Goal: Information Seeking & Learning: Learn about a topic

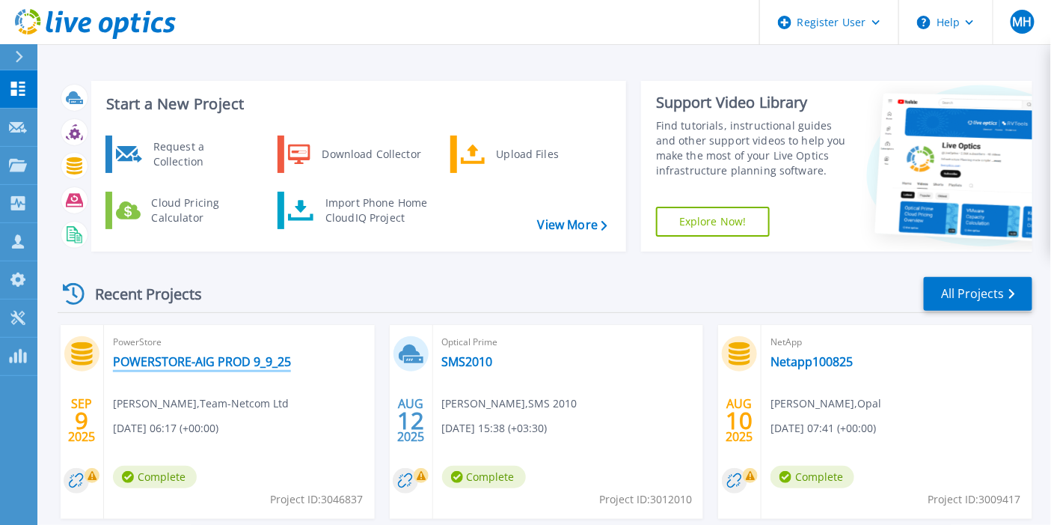
click at [180, 363] on link "POWERSTORE-AIG PROD 9_9_25" at bounding box center [202, 361] width 178 height 15
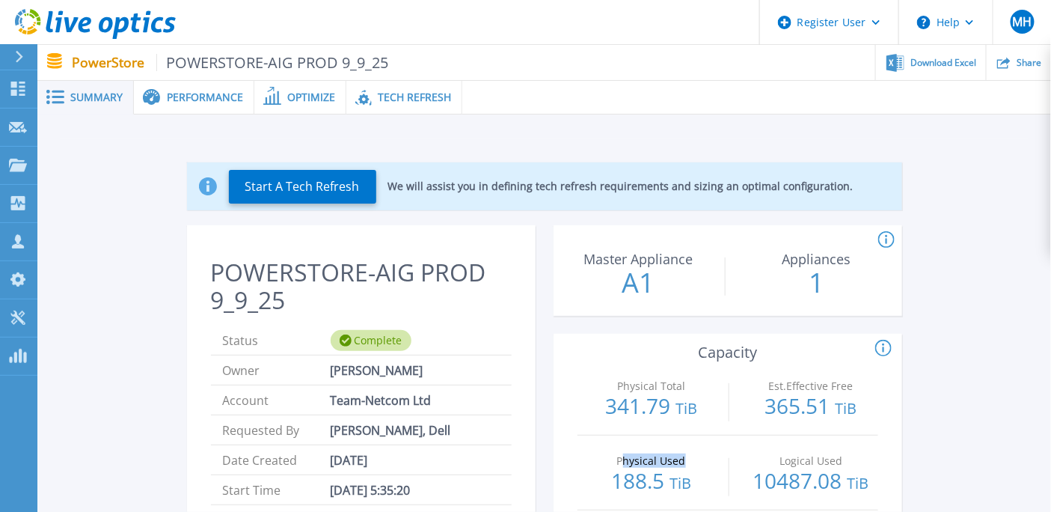
drag, startPoint x: 623, startPoint y: 462, endPoint x: 685, endPoint y: 463, distance: 62.1
click at [685, 463] on p "Physical Used" at bounding box center [651, 461] width 126 height 10
drag, startPoint x: 621, startPoint y: 461, endPoint x: 688, endPoint y: 463, distance: 67.4
click at [688, 463] on p "Physical Used" at bounding box center [651, 461] width 126 height 10
copy p "Physical Used"
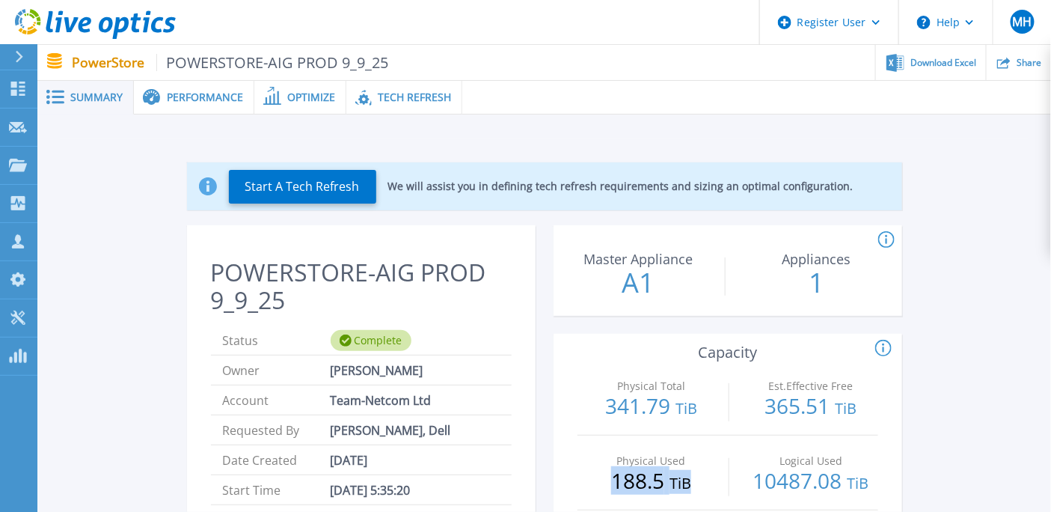
drag, startPoint x: 615, startPoint y: 481, endPoint x: 699, endPoint y: 486, distance: 84.0
click at [699, 486] on p "188.5 TiB" at bounding box center [652, 482] width 134 height 24
copy p "188.5 TiB"
click at [186, 100] on span "Performance" at bounding box center [205, 97] width 76 height 10
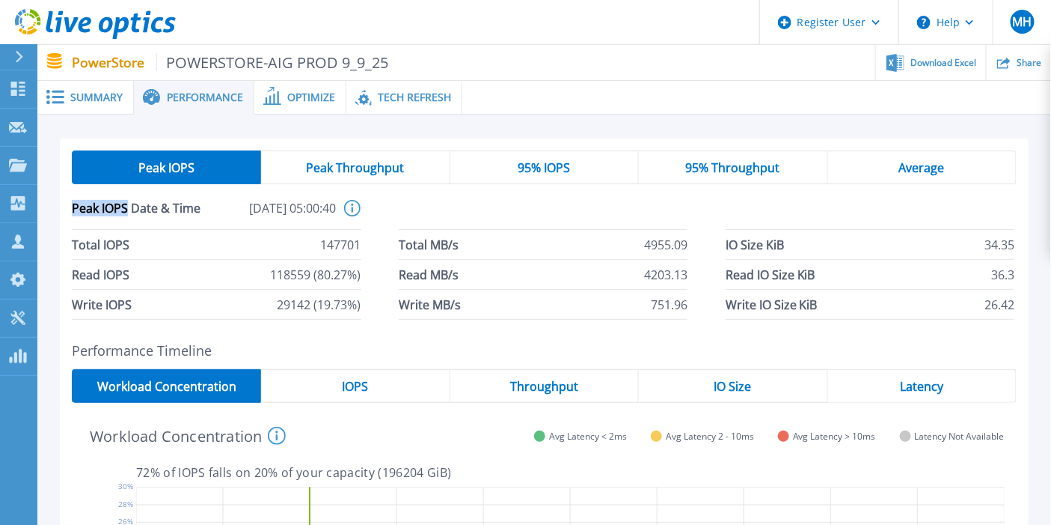
drag, startPoint x: 71, startPoint y: 210, endPoint x: 123, endPoint y: 207, distance: 52.4
click at [126, 207] on span "Peak IOPS Date & Time" at bounding box center [138, 214] width 132 height 29
copy span "Peak IOPS"
drag, startPoint x: 319, startPoint y: 244, endPoint x: 361, endPoint y: 243, distance: 42.7
click at [361, 243] on div "Total IOPS 147701 Total MB/s 4955.09 IO Size KiB 34.35 Read IOPS 118559 (80.27%…" at bounding box center [544, 275] width 945 height 90
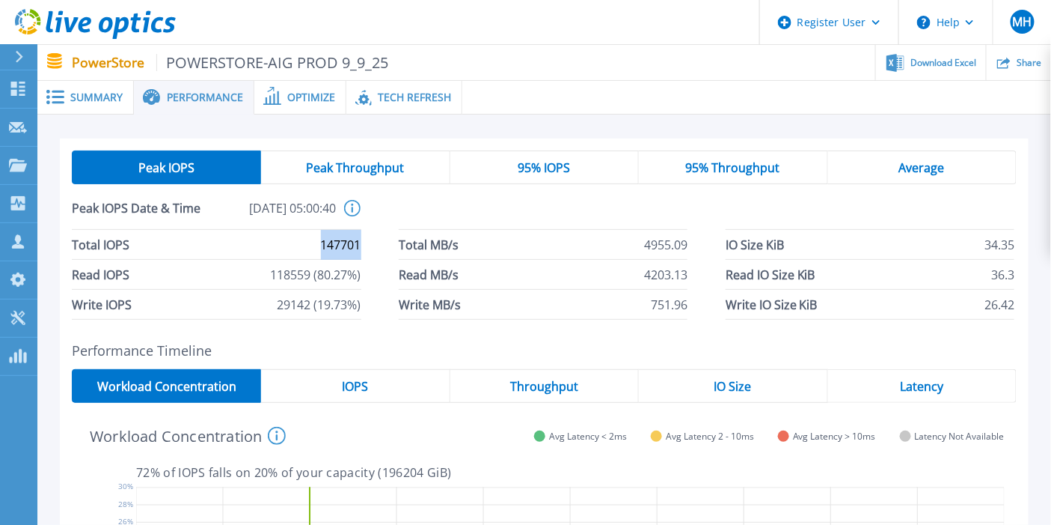
copy span "147701"
click at [891, 165] on div "Average" at bounding box center [922, 167] width 189 height 34
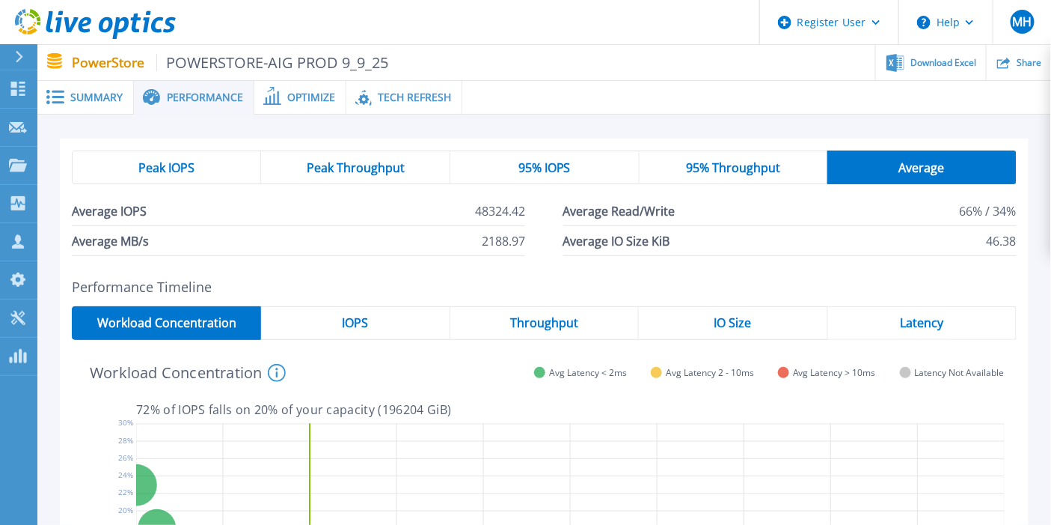
click at [597, 214] on span "Average Read/Write" at bounding box center [620, 210] width 112 height 29
drag, startPoint x: 565, startPoint y: 214, endPoint x: 674, endPoint y: 210, distance: 108.6
click at [674, 210] on span "Average Read/Write" at bounding box center [620, 210] width 112 height 29
copy span "Average Read/Write"
drag, startPoint x: 959, startPoint y: 210, endPoint x: 1016, endPoint y: 210, distance: 57.6
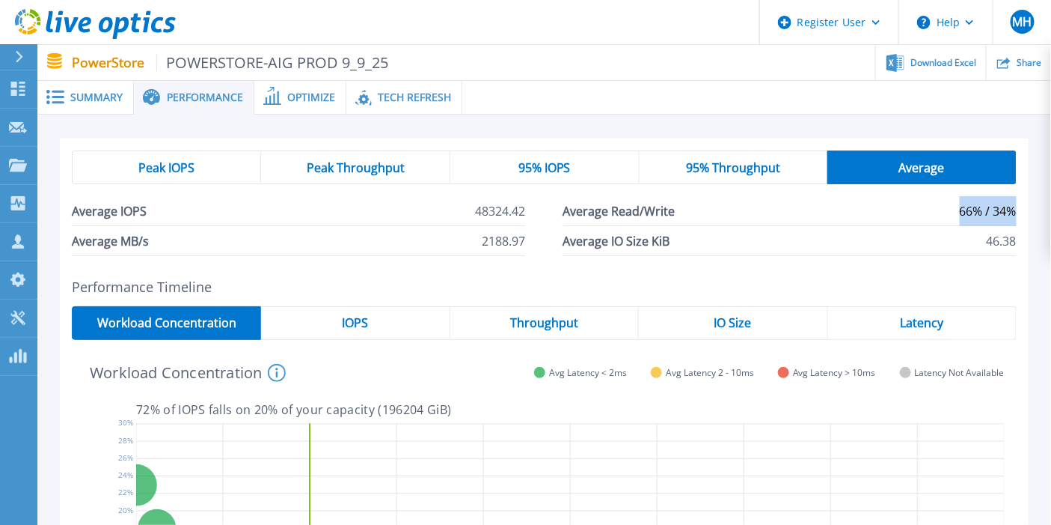
click at [1016, 210] on li "Average Read/Write 66% / 34%" at bounding box center [791, 211] width 454 height 30
copy span "66% / 34%"
click at [194, 166] on span "Peak IOPS" at bounding box center [166, 168] width 56 height 12
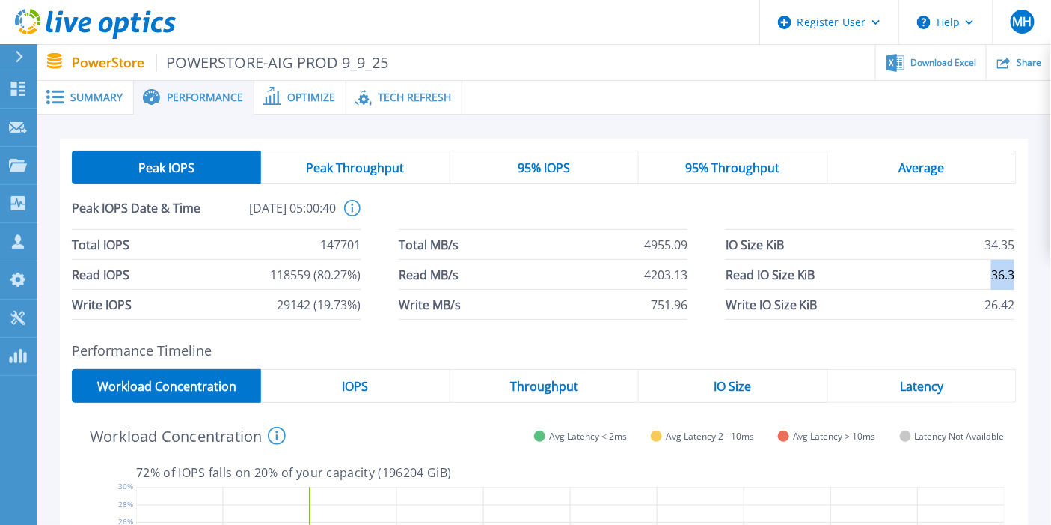
drag, startPoint x: 993, startPoint y: 277, endPoint x: 1022, endPoint y: 276, distance: 28.4
click at [1022, 276] on div "Peak IOPS Peak Throughput 95% IOPS 95% Throughput Average Peak IOPS Date & Time…" at bounding box center [544, 234] width 969 height 193
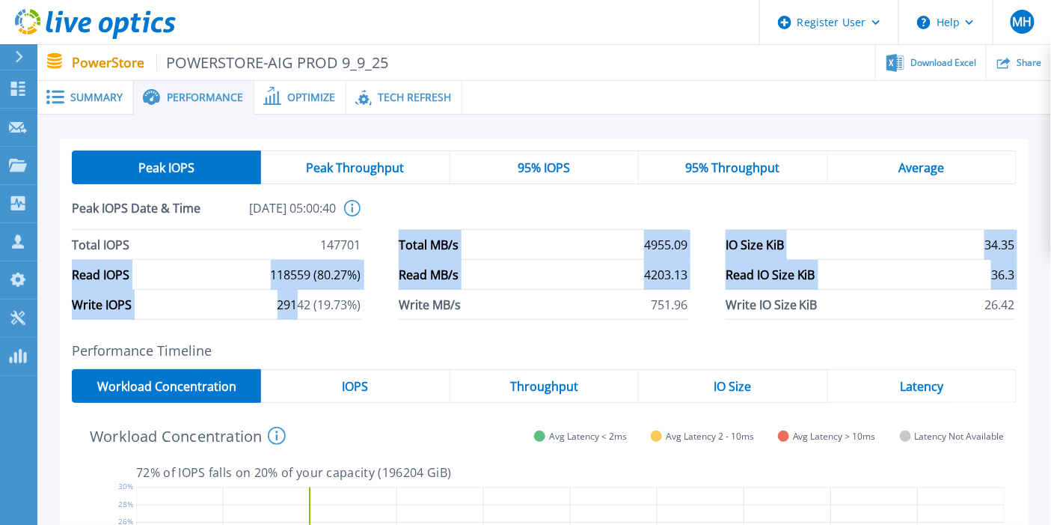
drag, startPoint x: 364, startPoint y: 241, endPoint x: 297, endPoint y: 299, distance: 88.1
click at [297, 299] on div "Total IOPS 147701 Total MB/s 4955.09 IO Size KiB 34.35 Read IOPS 118559 (80.27%…" at bounding box center [544, 275] width 945 height 90
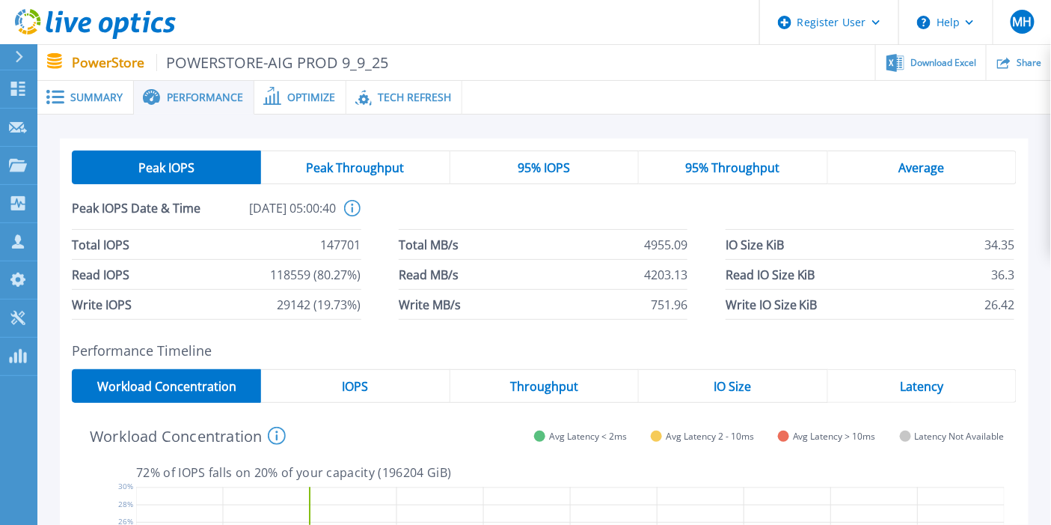
click at [335, 308] on span "29142 (19.73%)" at bounding box center [320, 304] width 84 height 29
